Goal: Find specific fact: Find specific fact

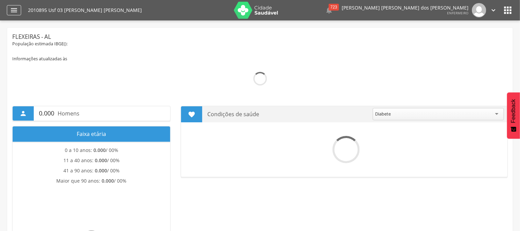
click at [18, 9] on icon "" at bounding box center [14, 10] width 8 height 8
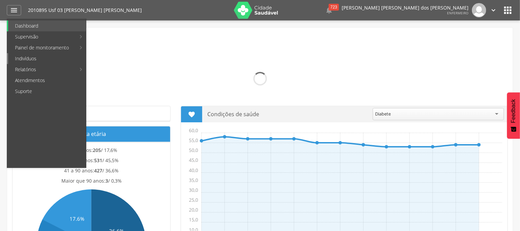
click at [27, 59] on link "Indivíduos" at bounding box center [47, 58] width 78 height 11
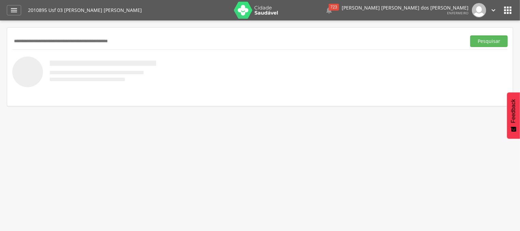
drag, startPoint x: 68, startPoint y: 43, endPoint x: 89, endPoint y: 27, distance: 26.4
click at [80, 35] on input "text" at bounding box center [237, 41] width 451 height 12
type input "**********"
click at [486, 46] on button "Pesquisar" at bounding box center [489, 41] width 38 height 12
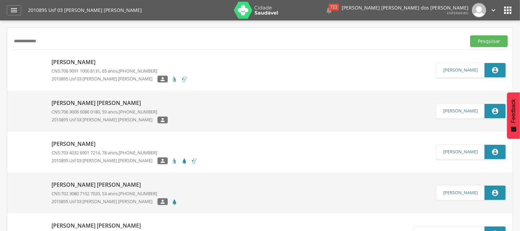
click at [90, 103] on p "[PERSON_NAME] [PERSON_NAME]" at bounding box center [109, 103] width 116 height 8
type input "**********"
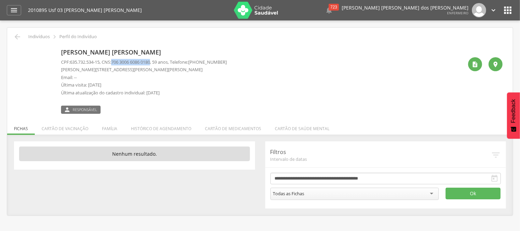
drag, startPoint x: 116, startPoint y: 61, endPoint x: 157, endPoint y: 61, distance: 40.6
click at [150, 61] on span "706 3006 6086 0180" at bounding box center [130, 62] width 39 height 6
copy span "706 3006 6086 0180"
